Goal: Task Accomplishment & Management: Use online tool/utility

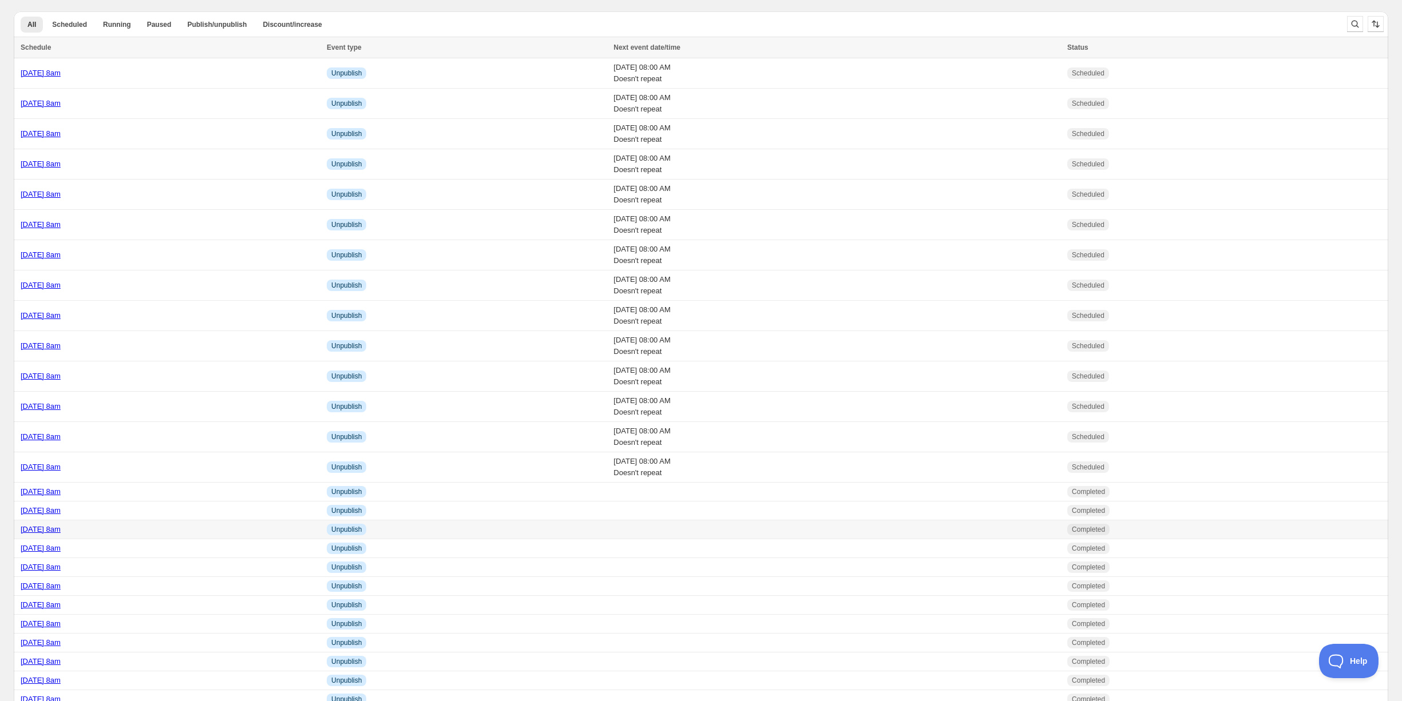
click at [155, 530] on div "[DATE] 8am" at bounding box center [170, 529] width 299 height 11
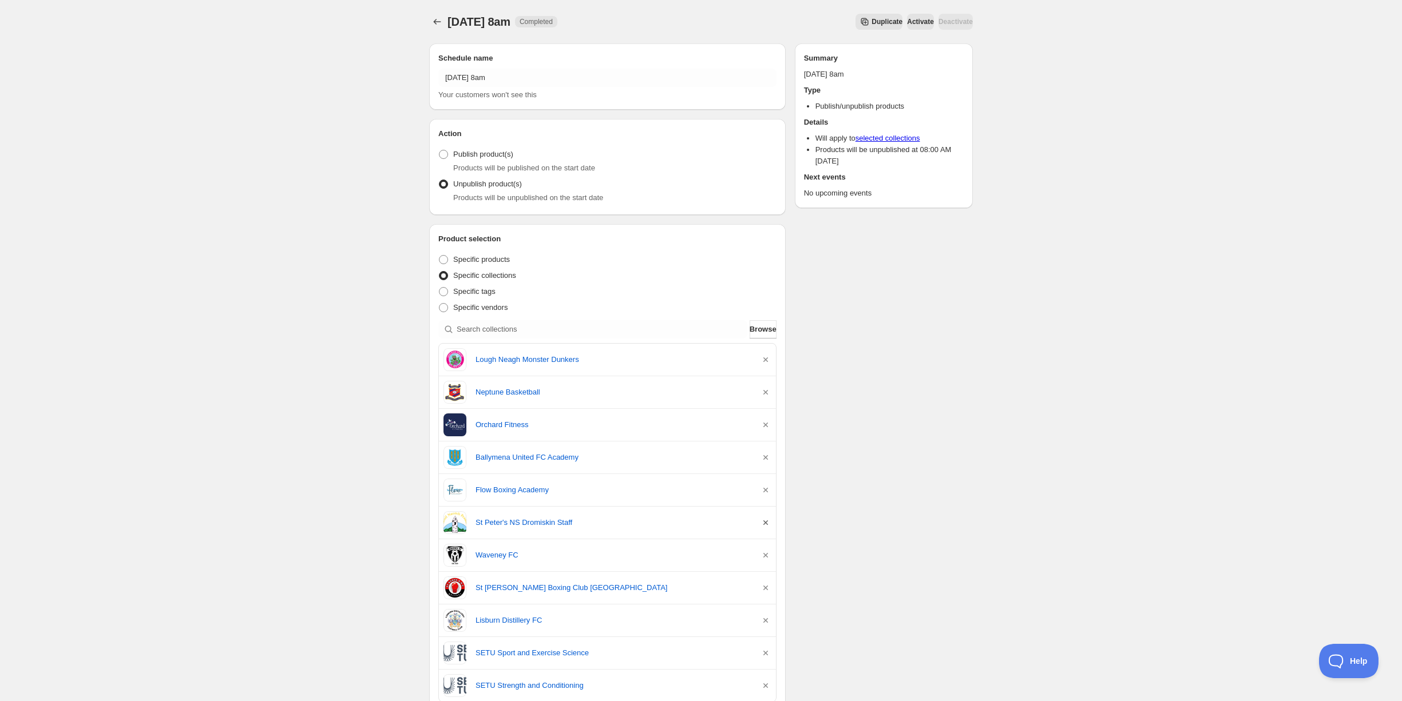
click at [766, 522] on icon "button" at bounding box center [765, 522] width 11 height 11
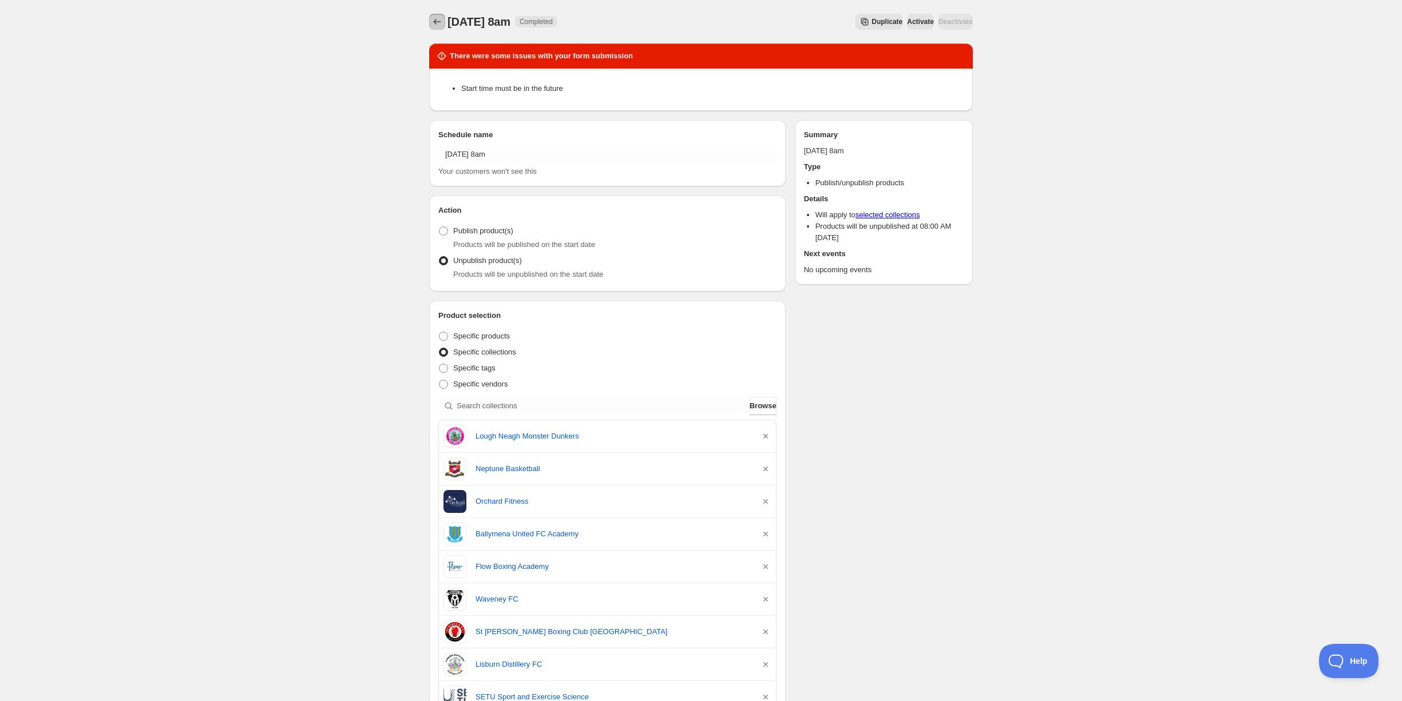
click at [443, 18] on button "Schedules" at bounding box center [437, 22] width 16 height 16
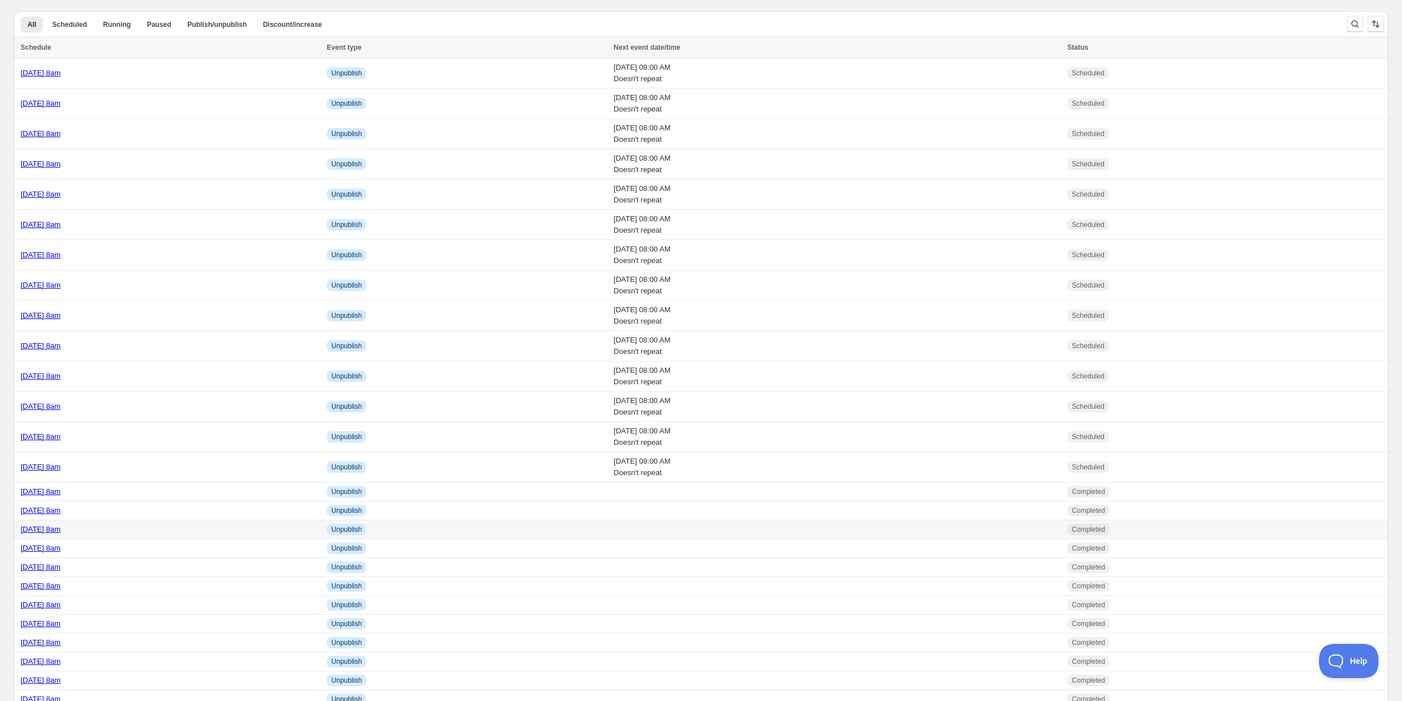
click at [171, 524] on div "Friday 19th September @ 8am" at bounding box center [170, 529] width 299 height 11
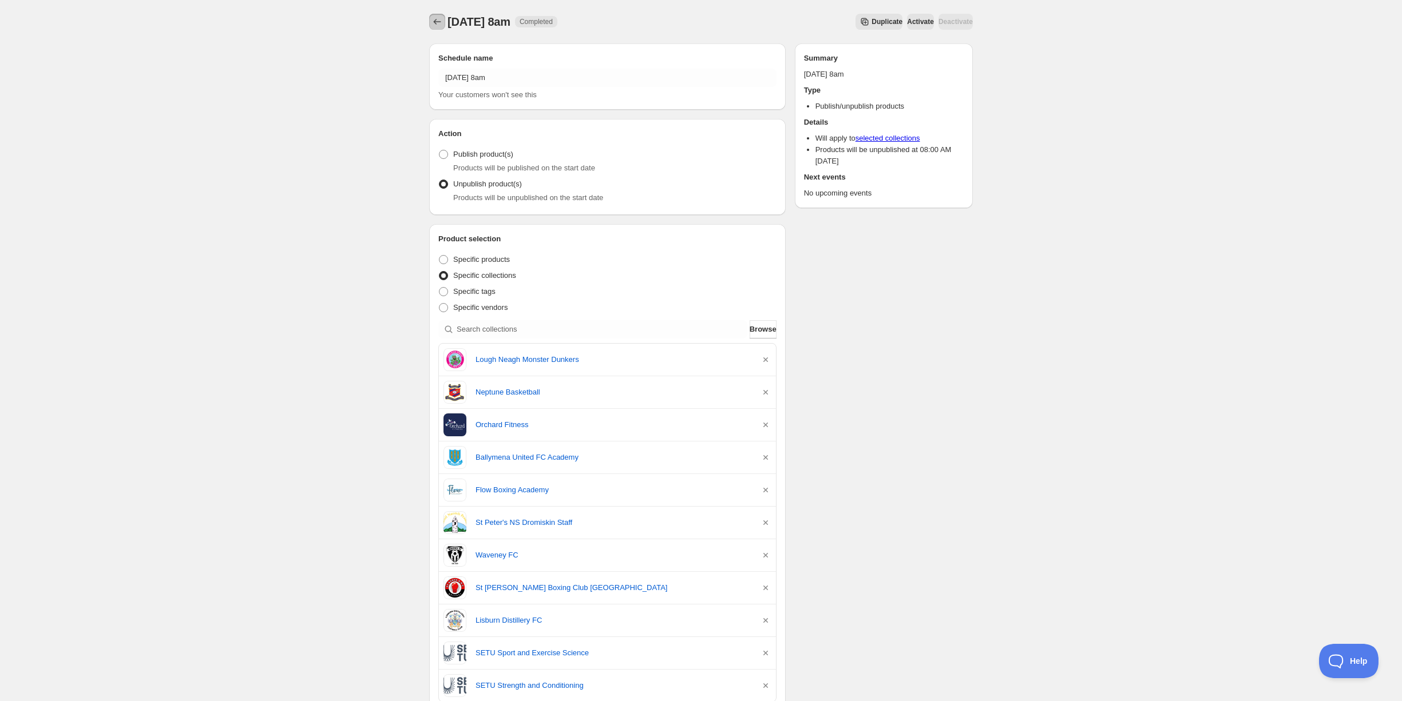
click at [431, 22] on icon "Schedules" at bounding box center [436, 21] width 11 height 11
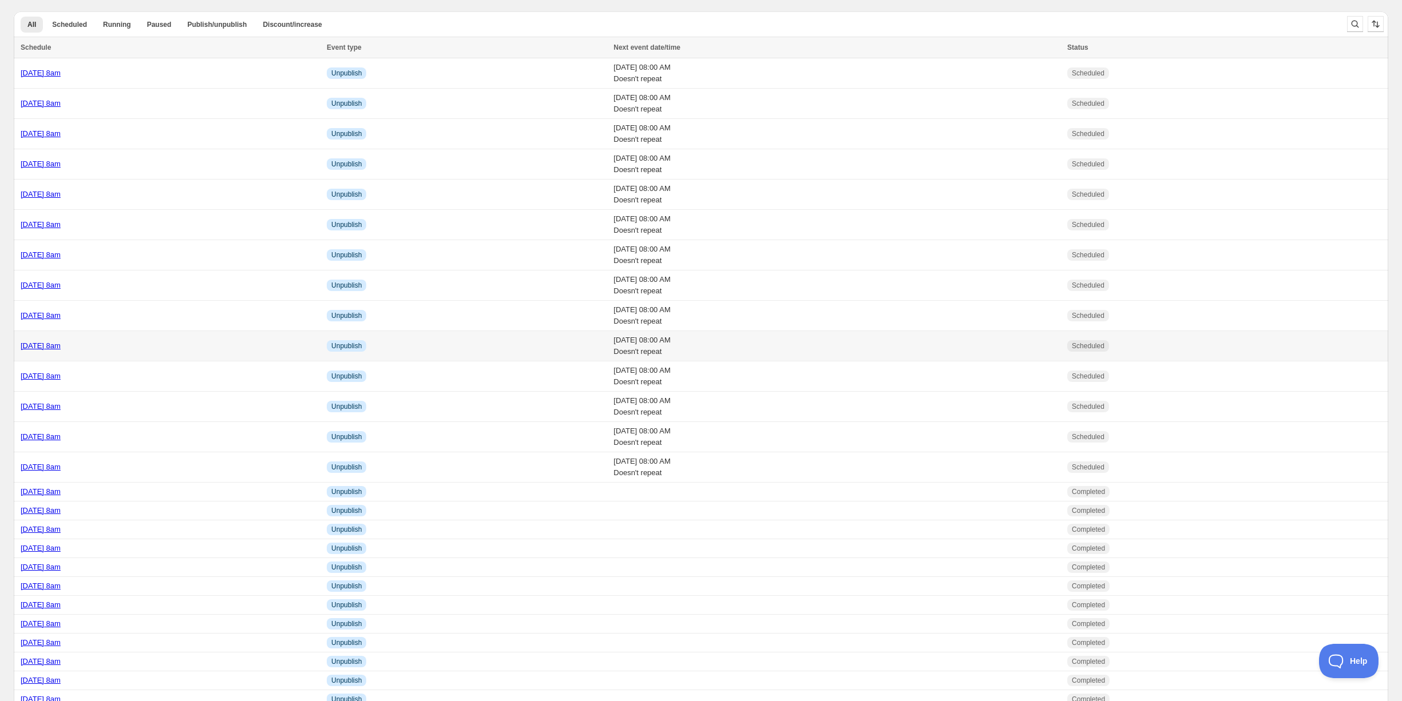
click at [192, 336] on td "[DATE] 8am" at bounding box center [169, 346] width 310 height 30
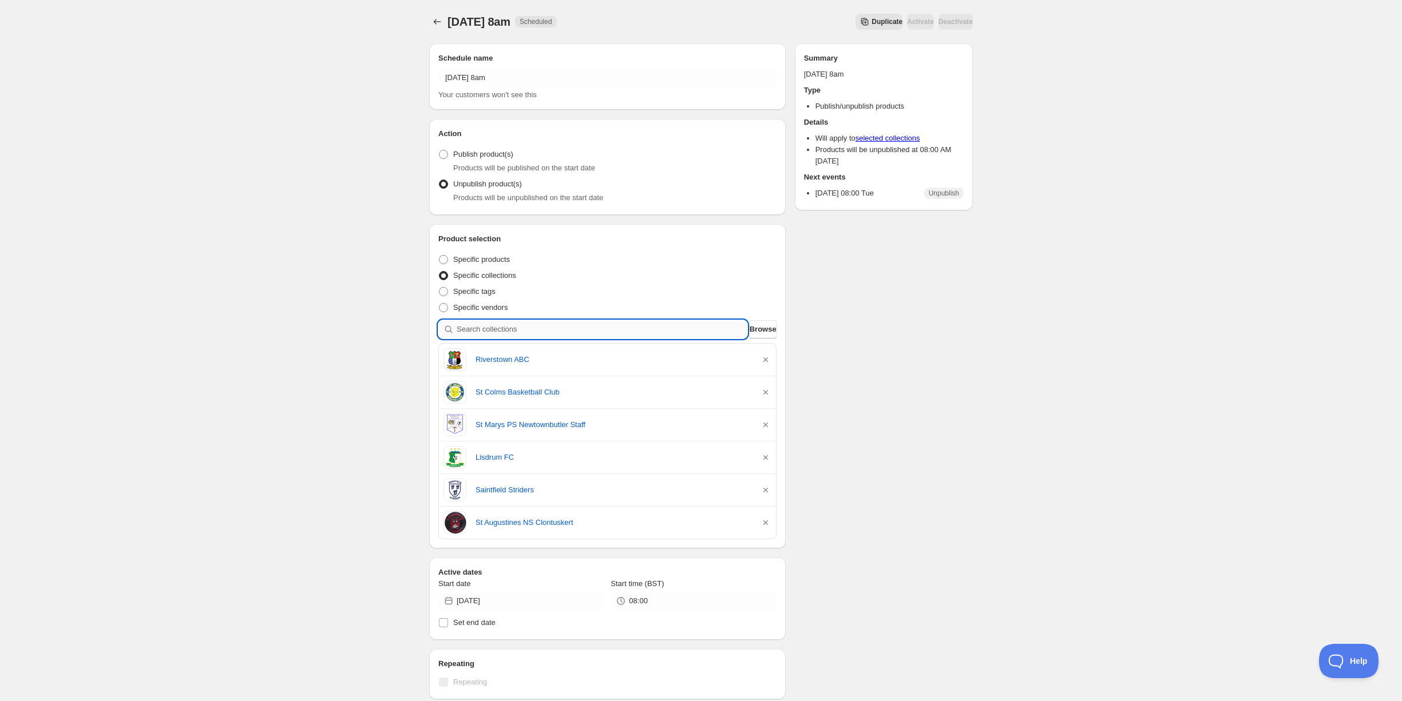
click at [530, 327] on input "search" at bounding box center [602, 329] width 291 height 18
type input "s"
